Goal: Transaction & Acquisition: Purchase product/service

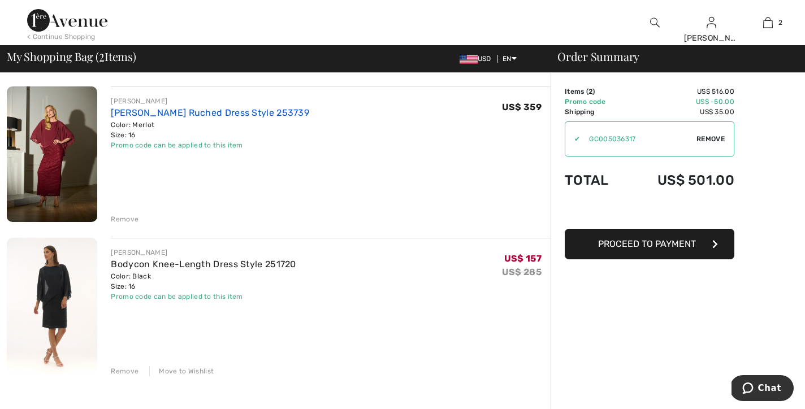
click at [232, 108] on link "[PERSON_NAME] Ruched Dress Style 253739" at bounding box center [210, 112] width 198 height 11
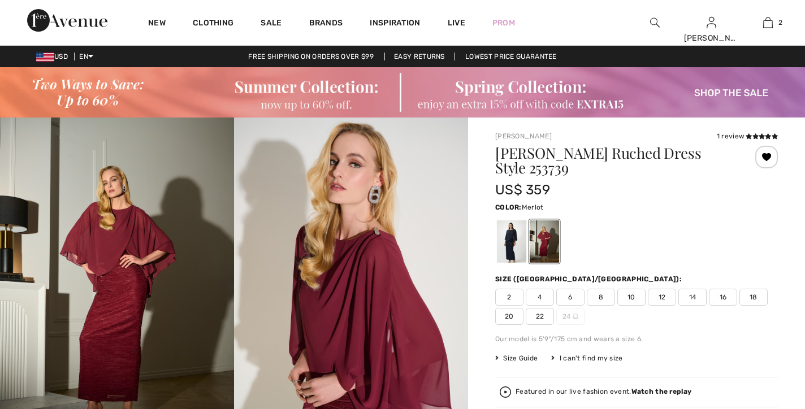
checkbox input "true"
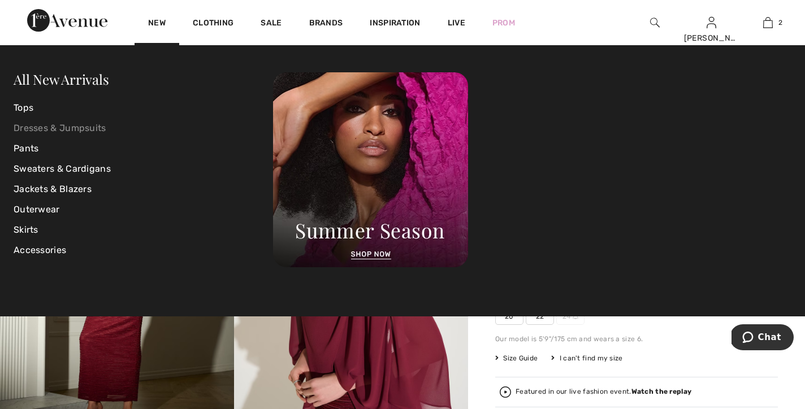
click at [81, 132] on link "Dresses & Jumpsuits" at bounding box center [144, 128] width 260 height 20
